Goal: Task Accomplishment & Management: Complete application form

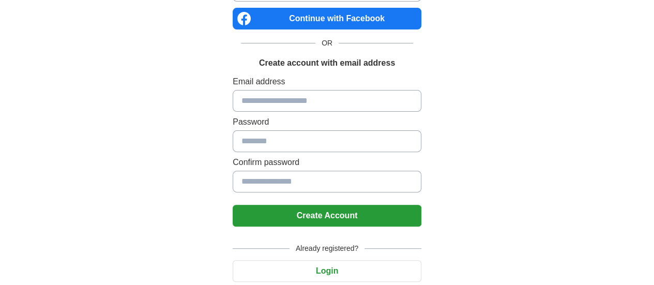
scroll to position [63, 0]
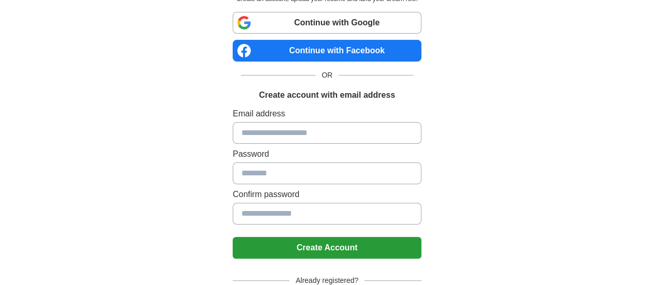
click at [389, 22] on link "Continue with Google" at bounding box center [327, 23] width 189 height 22
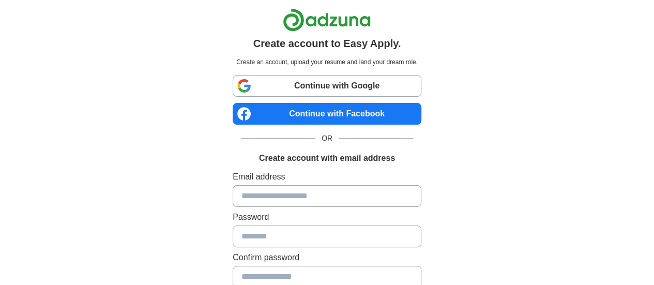
click at [326, 192] on input at bounding box center [327, 196] width 189 height 22
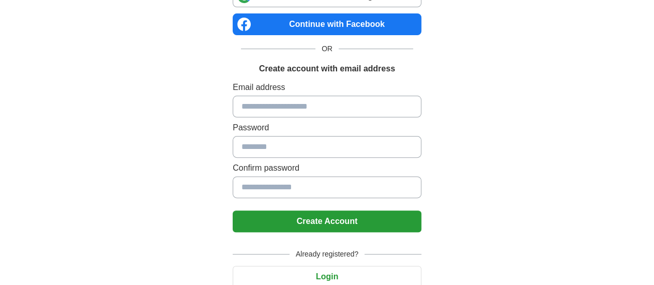
scroll to position [90, 0]
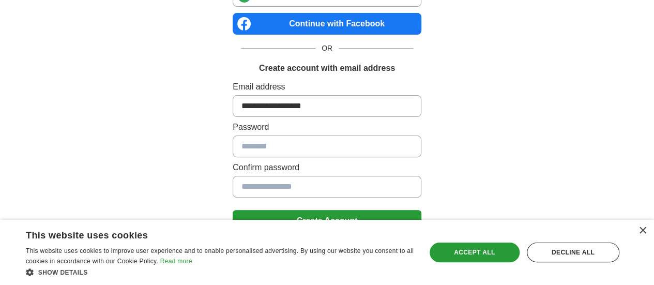
type input "**********"
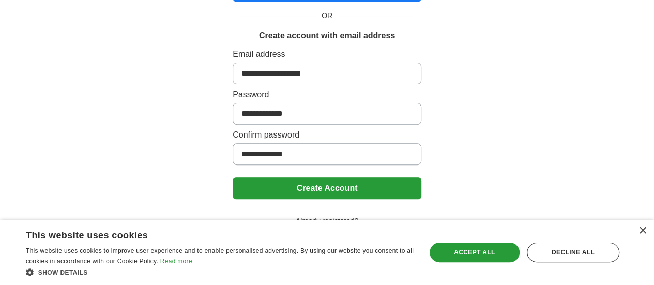
scroll to position [128, 0]
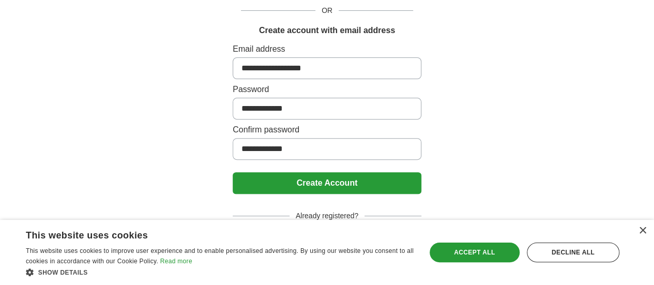
type input "**********"
click at [314, 178] on button "Create Account" at bounding box center [327, 183] width 189 height 22
click at [647, 232] on div "× This website uses cookies This website uses cookies to improve user experienc…" at bounding box center [327, 252] width 654 height 65
click at [642, 232] on div "×" at bounding box center [642, 231] width 8 height 8
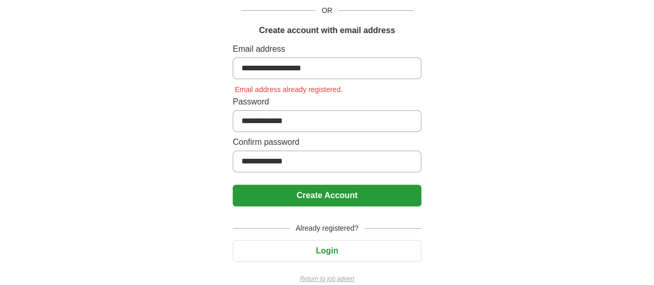
scroll to position [140, 0]
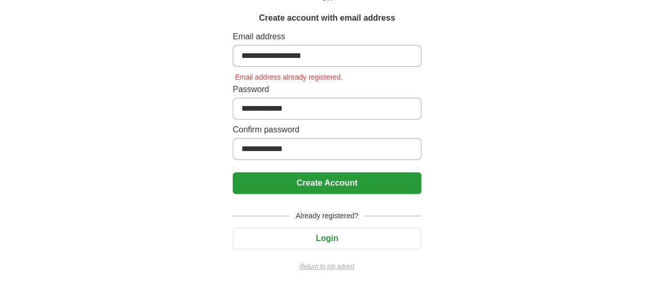
click at [330, 234] on button "Login" at bounding box center [327, 238] width 189 height 22
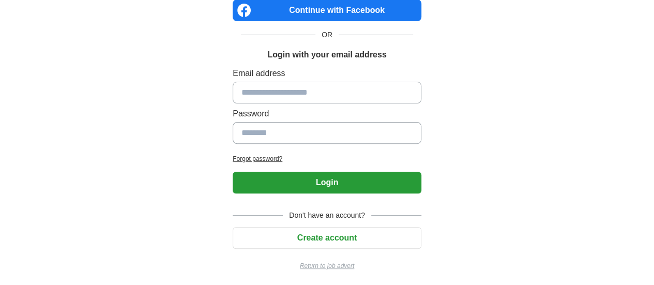
click at [332, 83] on input at bounding box center [327, 93] width 189 height 22
type input "**********"
click at [309, 191] on button "Login" at bounding box center [327, 183] width 189 height 22
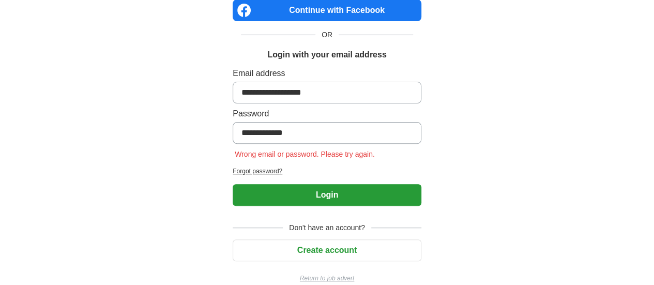
click at [309, 191] on button "Login" at bounding box center [327, 195] width 189 height 22
